Goal: Task Accomplishment & Management: Manage account settings

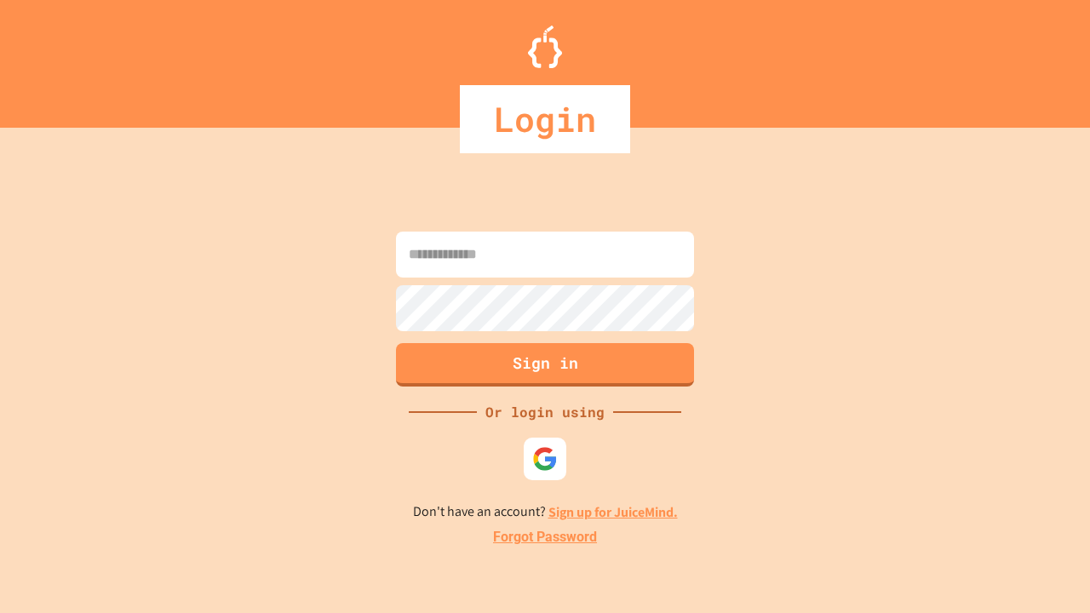
click at [545, 537] on link "Forgot Password" at bounding box center [545, 537] width 104 height 20
